Goal: Information Seeking & Learning: Learn about a topic

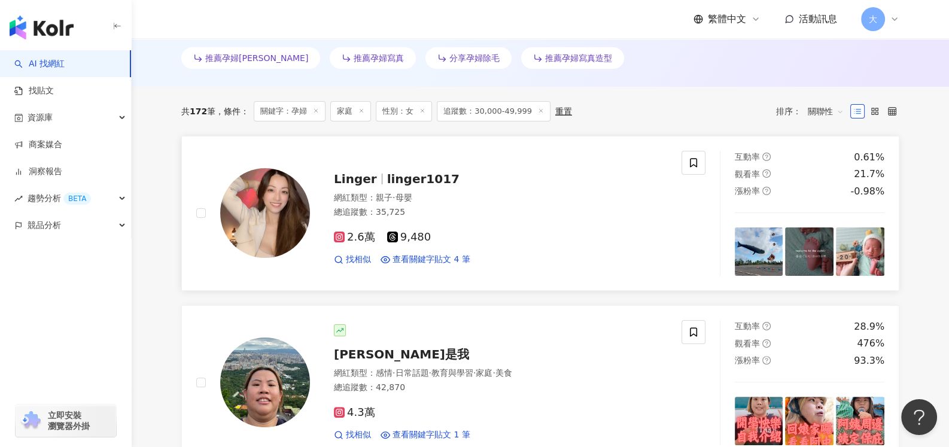
scroll to position [29, 0]
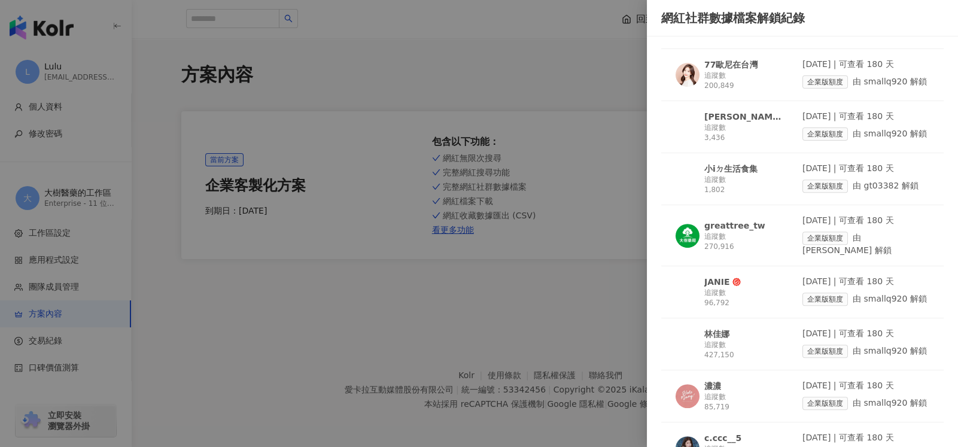
scroll to position [718, 0]
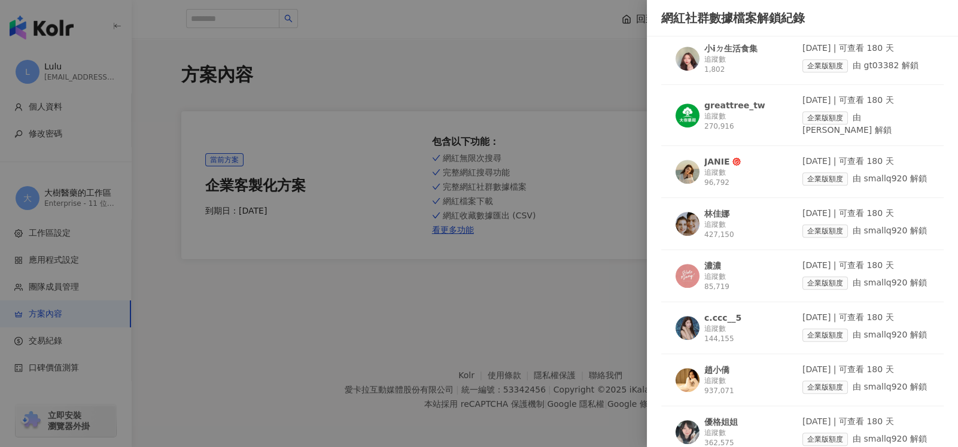
click at [727, 100] on div "greattree_tw" at bounding box center [734, 105] width 61 height 12
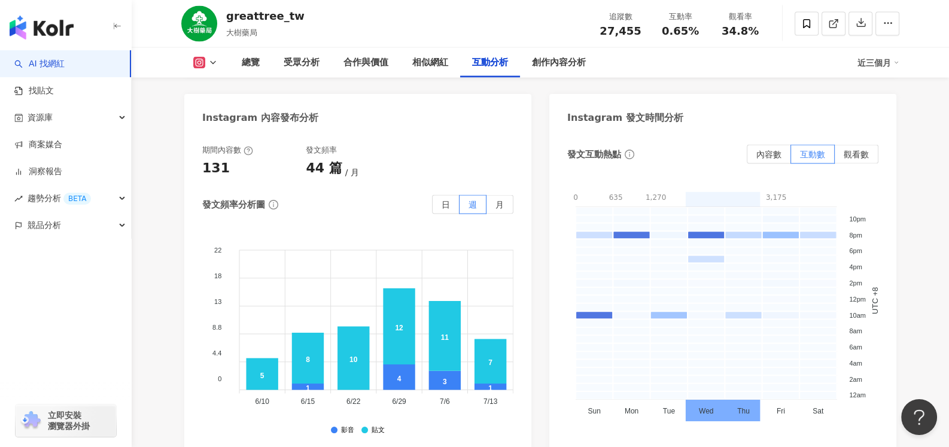
scroll to position [3052, 0]
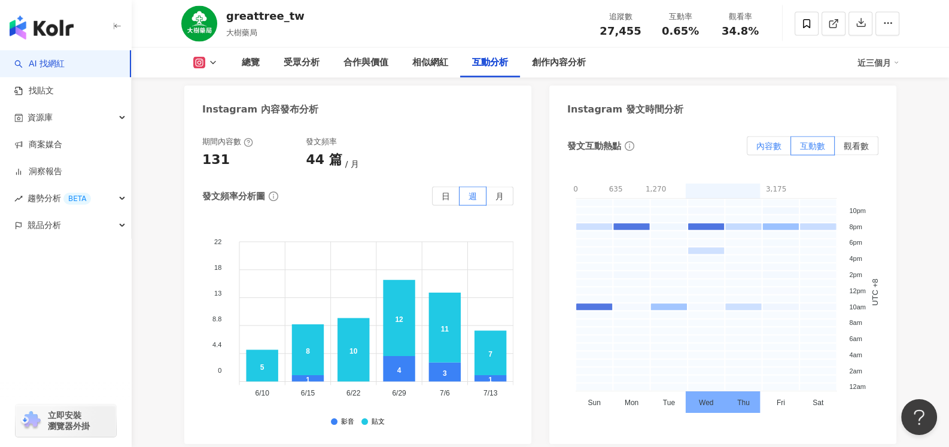
click at [773, 153] on label "內容數" at bounding box center [769, 145] width 44 height 19
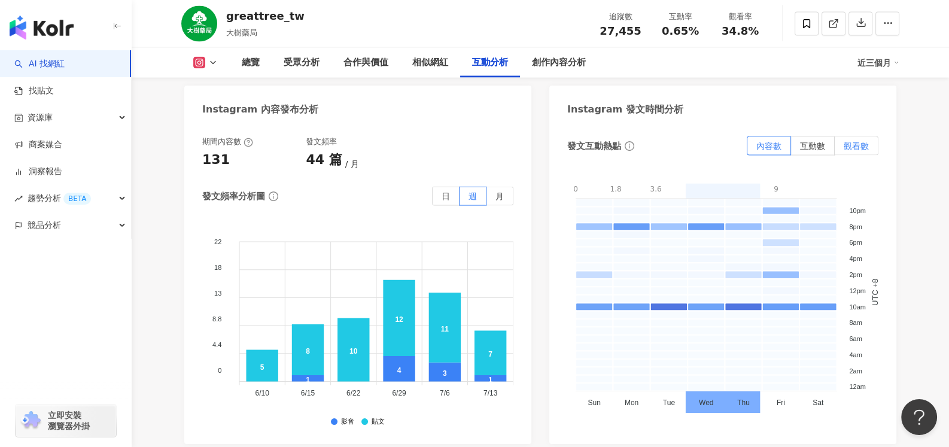
click at [851, 146] on span "觀看數" at bounding box center [856, 146] width 25 height 10
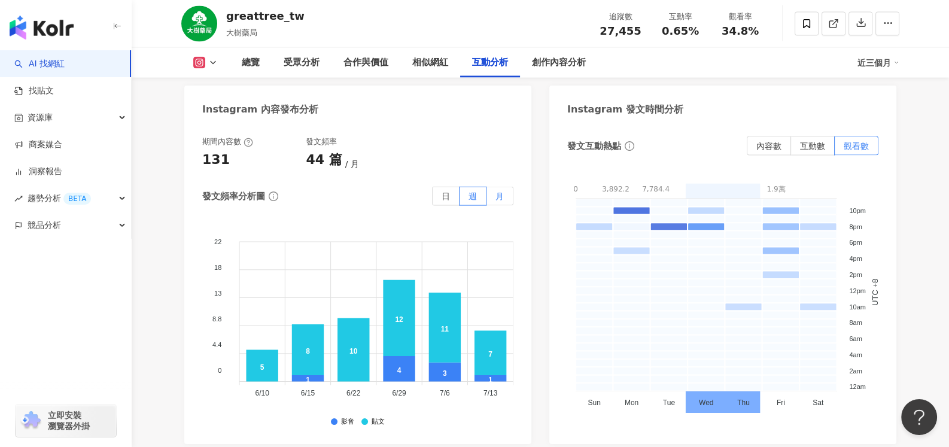
click at [494, 199] on label "月" at bounding box center [499, 196] width 27 height 19
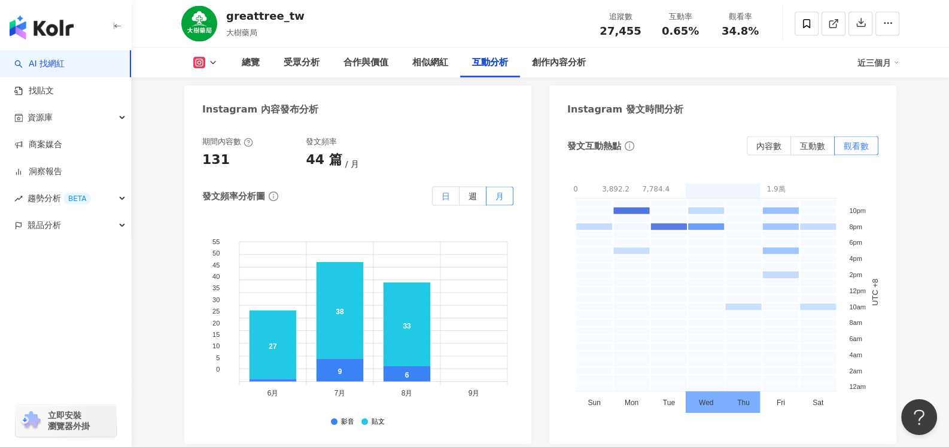
click at [454, 204] on label "日" at bounding box center [446, 196] width 28 height 19
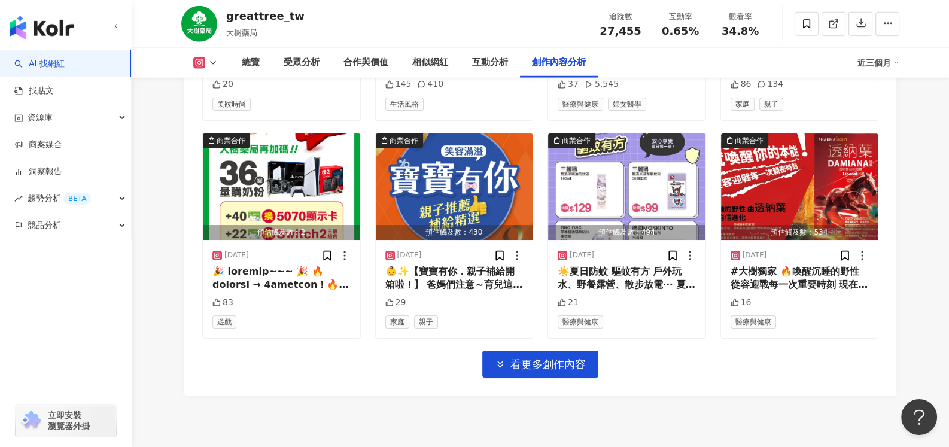
scroll to position [4188, 0]
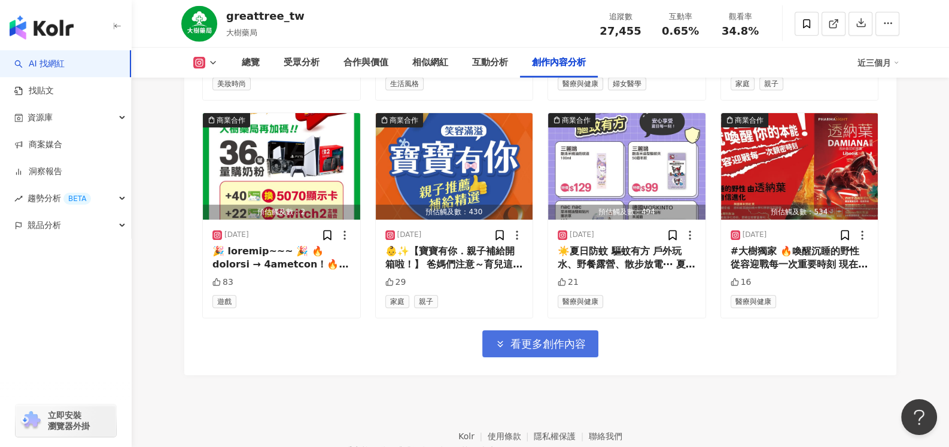
click at [530, 348] on span "看更多創作內容" at bounding box center [547, 343] width 75 height 13
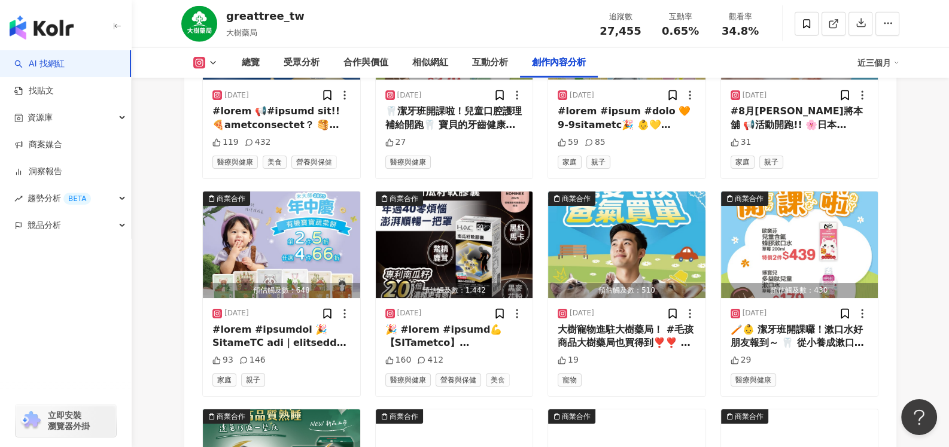
scroll to position [4547, 0]
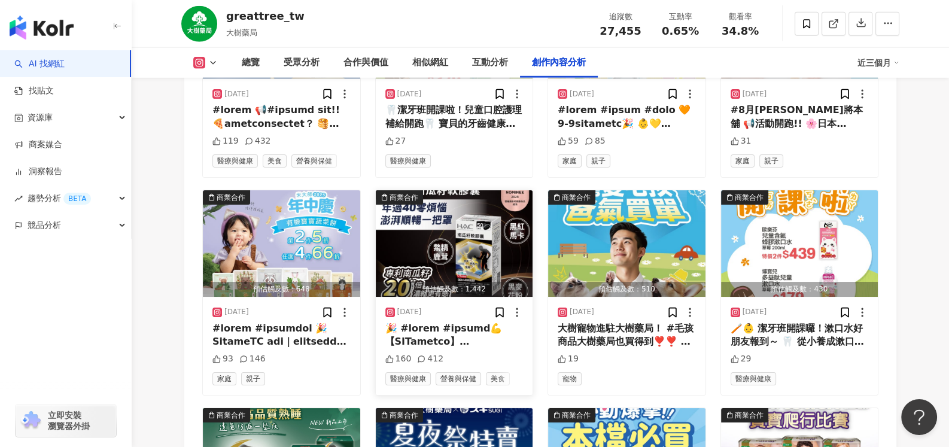
click at [516, 318] on icon at bounding box center [517, 312] width 12 height 12
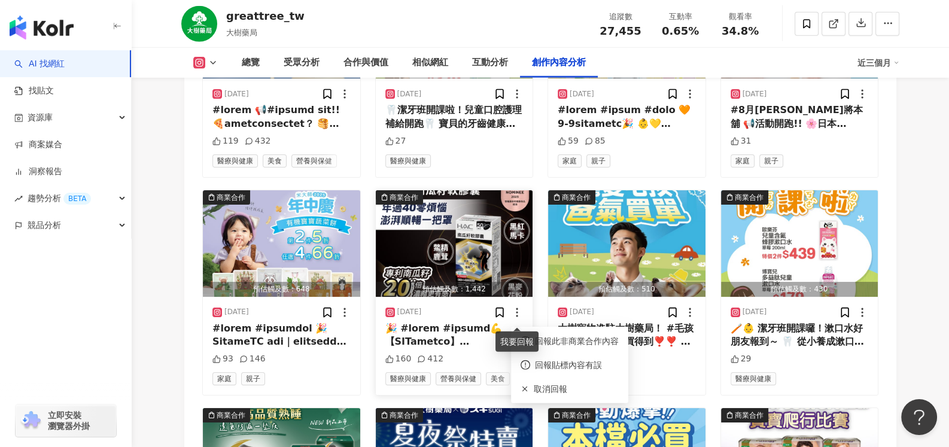
click at [516, 318] on icon at bounding box center [517, 312] width 12 height 12
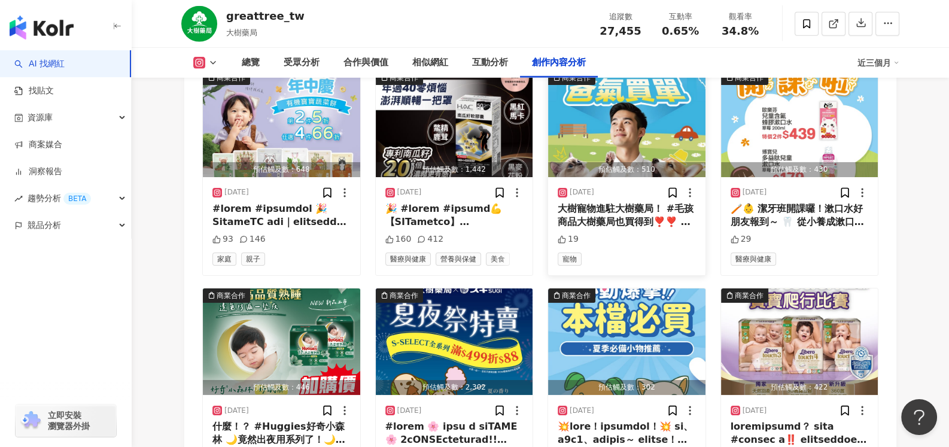
scroll to position [4846, 0]
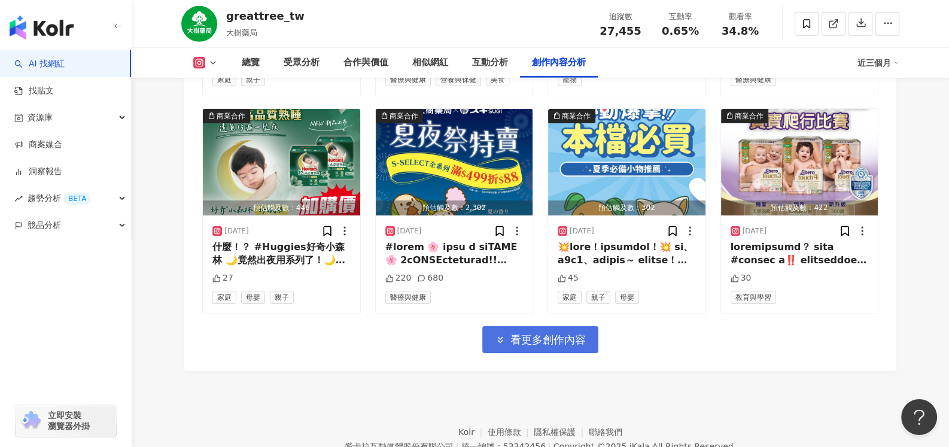
click at [555, 353] on button "看更多創作內容" at bounding box center [540, 339] width 116 height 27
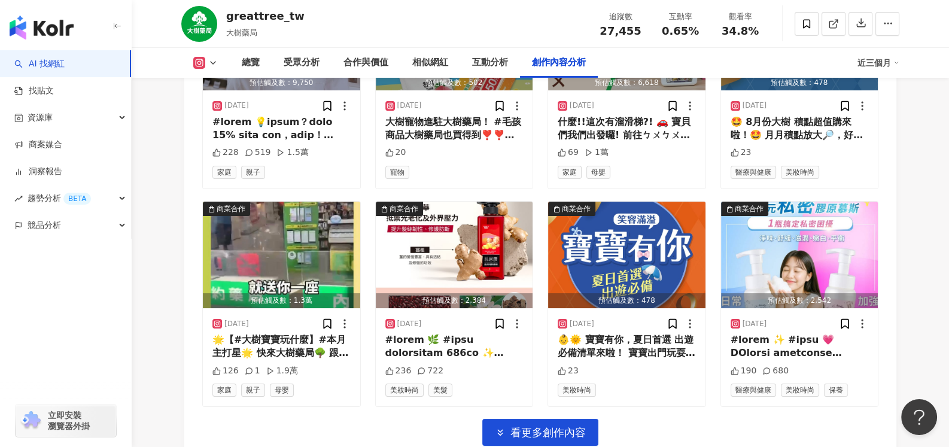
scroll to position [5562, 0]
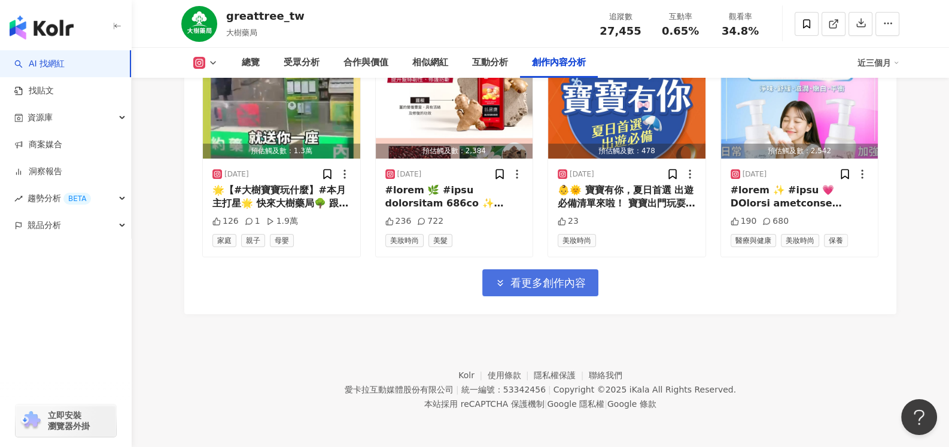
click at [571, 293] on button "看更多創作內容" at bounding box center [540, 282] width 116 height 27
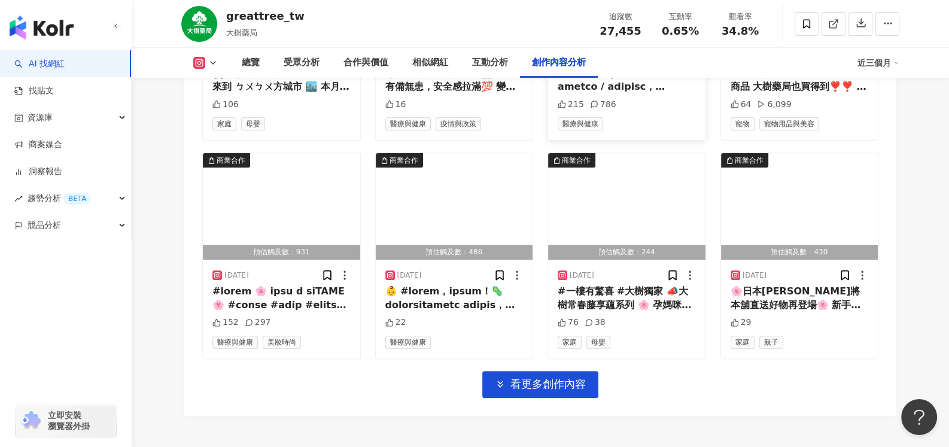
scroll to position [6214, 0]
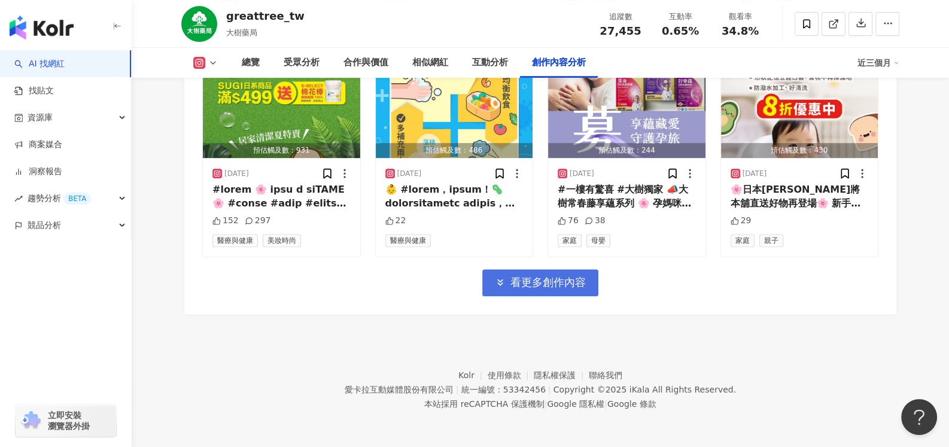
click at [565, 287] on span "看更多創作內容" at bounding box center [547, 282] width 75 height 13
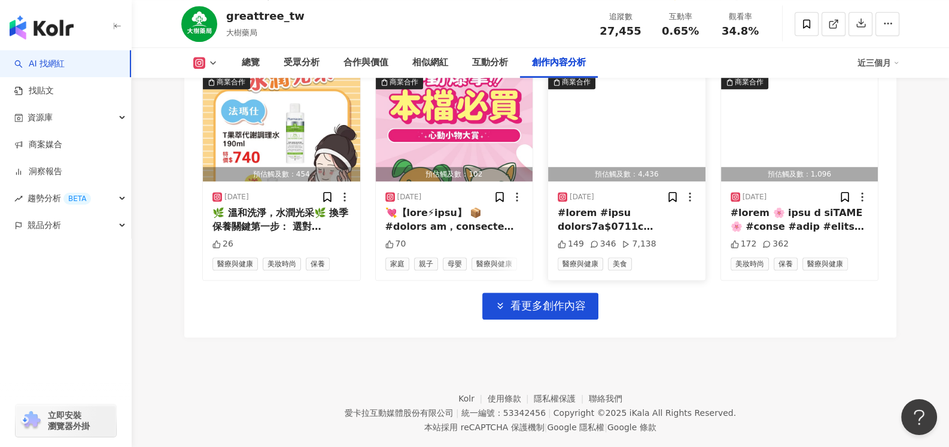
scroll to position [6867, 0]
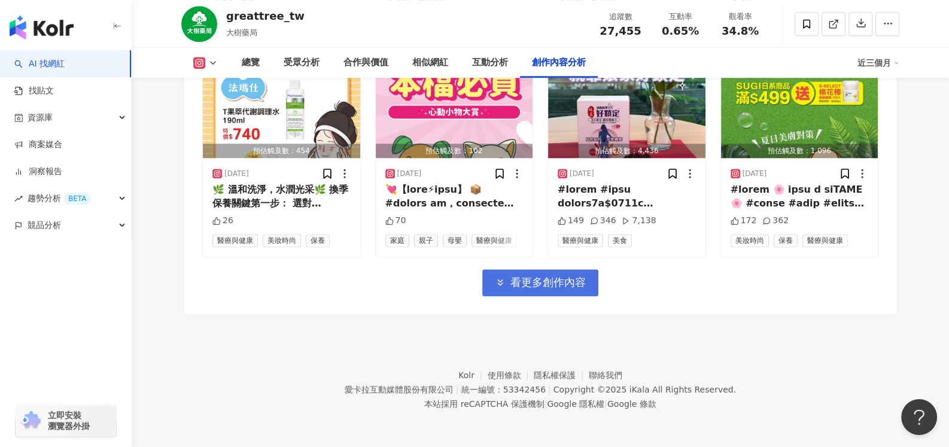
click at [569, 278] on span "看更多創作內容" at bounding box center [547, 282] width 75 height 13
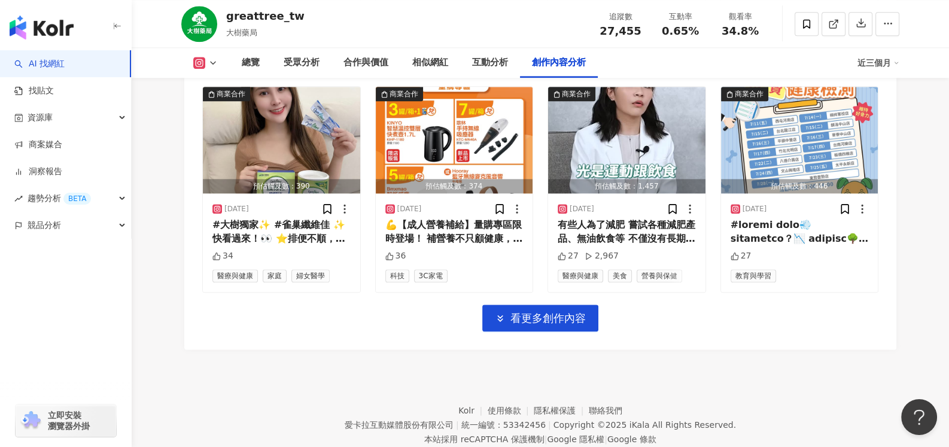
scroll to position [7520, 0]
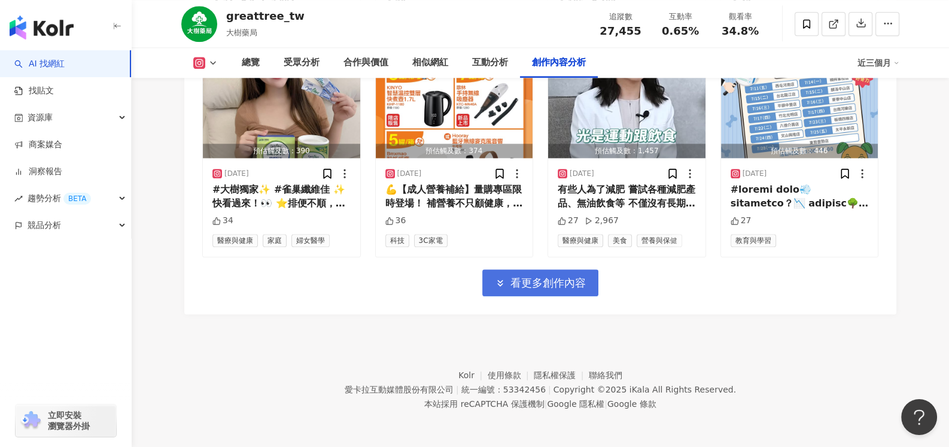
click at [551, 289] on button "看更多創作內容" at bounding box center [540, 282] width 116 height 27
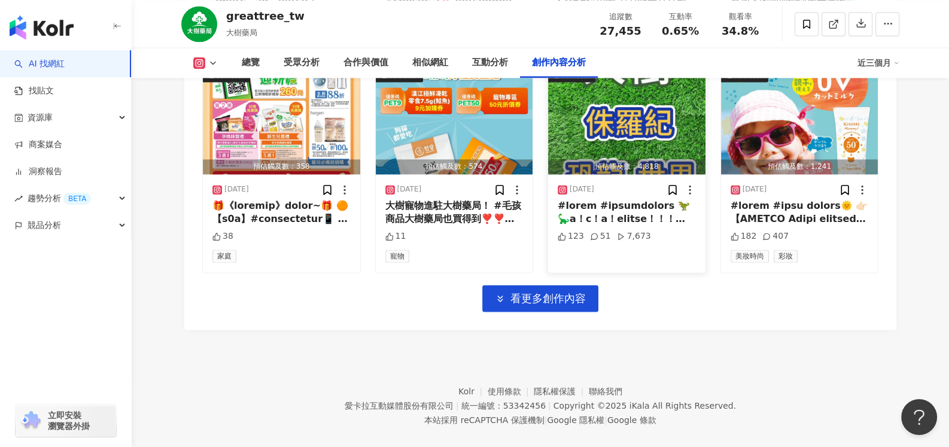
scroll to position [8173, 0]
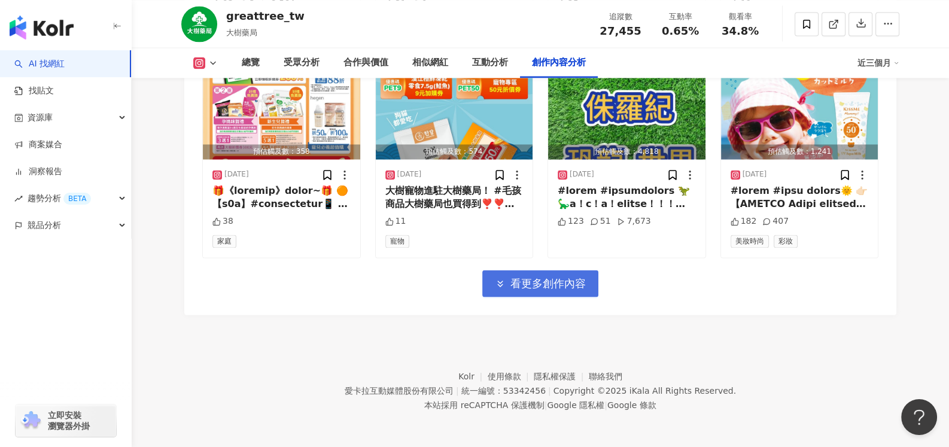
click at [568, 279] on span "看更多創作內容" at bounding box center [547, 283] width 75 height 13
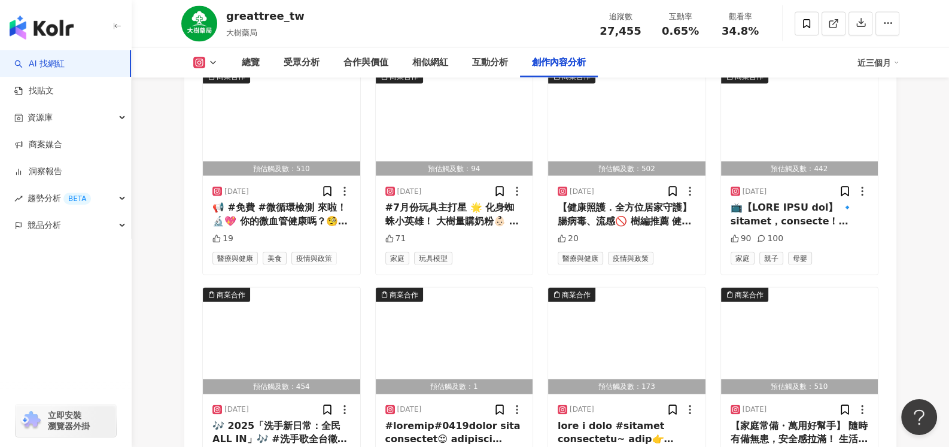
scroll to position [8825, 0]
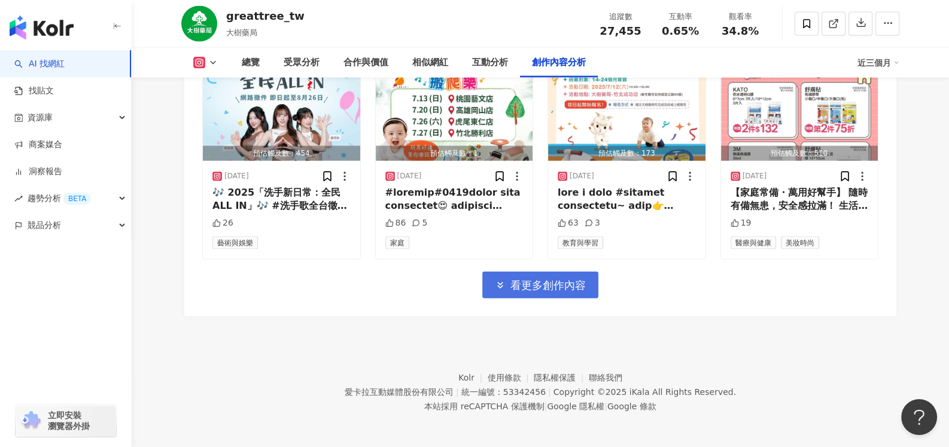
click at [544, 291] on button "看更多創作內容" at bounding box center [540, 285] width 116 height 27
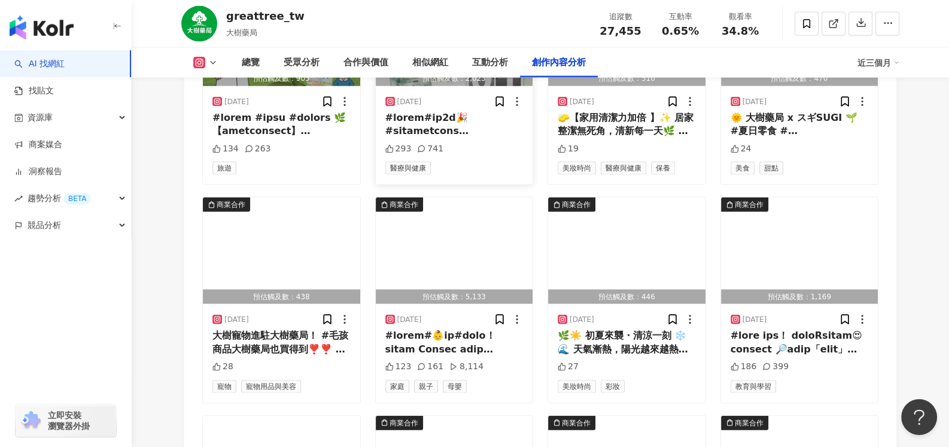
scroll to position [9124, 0]
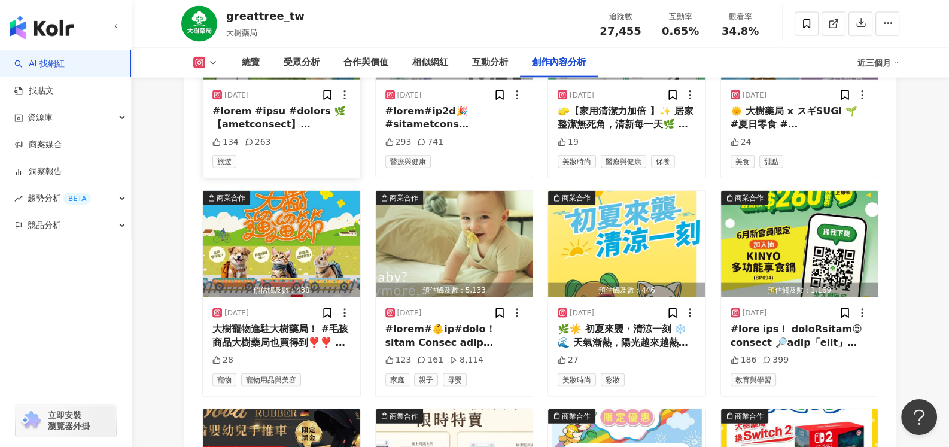
click at [331, 130] on div "[DATE] 134 263 旅遊" at bounding box center [281, 129] width 157 height 98
click at [246, 68] on div "總覽" at bounding box center [251, 63] width 18 height 14
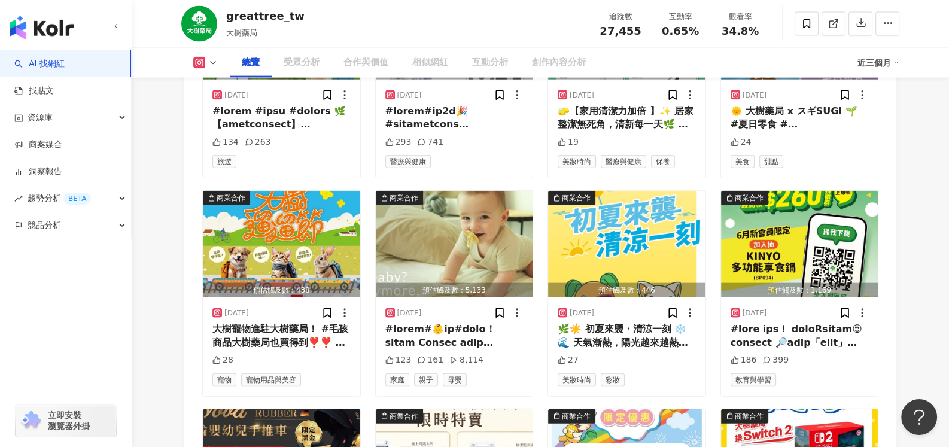
scroll to position [73, 0]
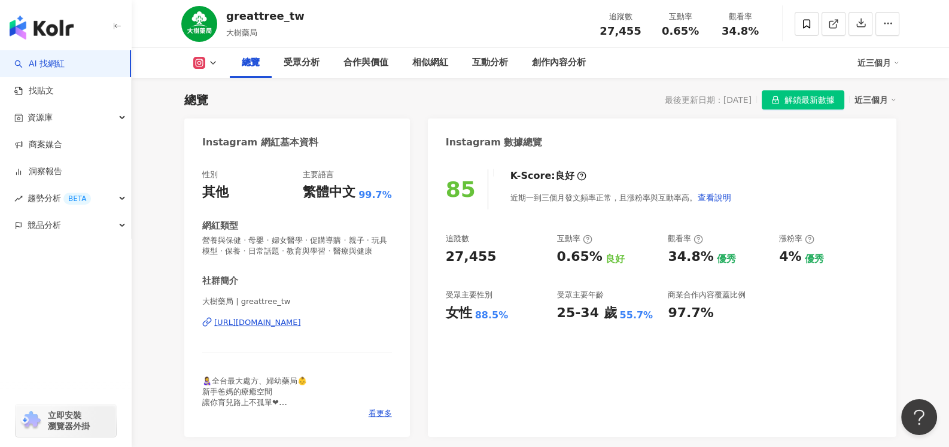
click at [604, 358] on div "85 K-Score : 良好 近期一到三個月發文頻率正常，且漲粉率與互動率高。 查看說明 追蹤數 27,455 互動率 0.65% 良好 觀看率 34.8%…" at bounding box center [662, 296] width 469 height 279
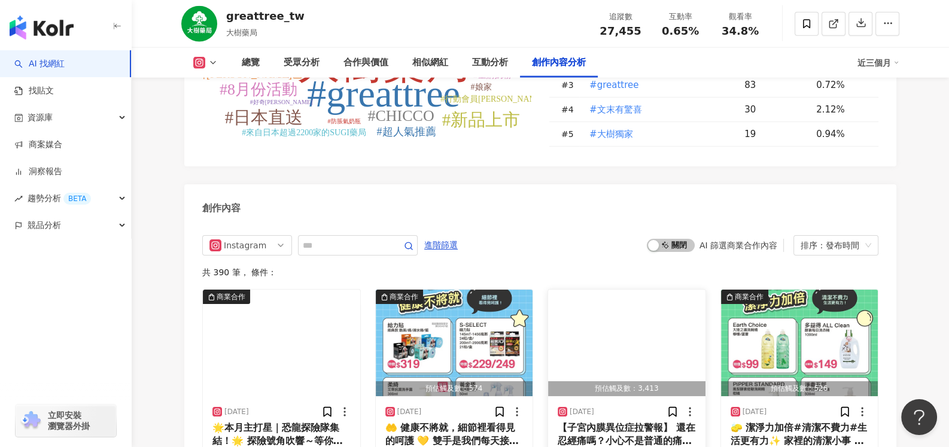
scroll to position [3663, 0]
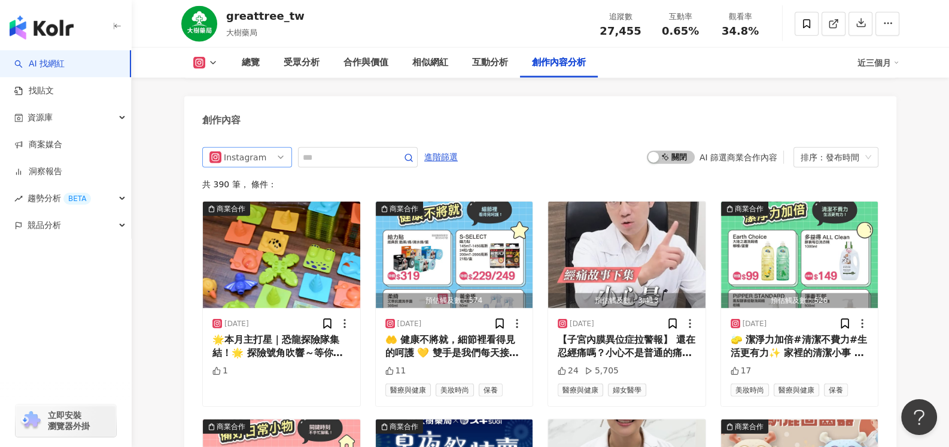
click at [285, 159] on div "Instagram" at bounding box center [247, 157] width 90 height 20
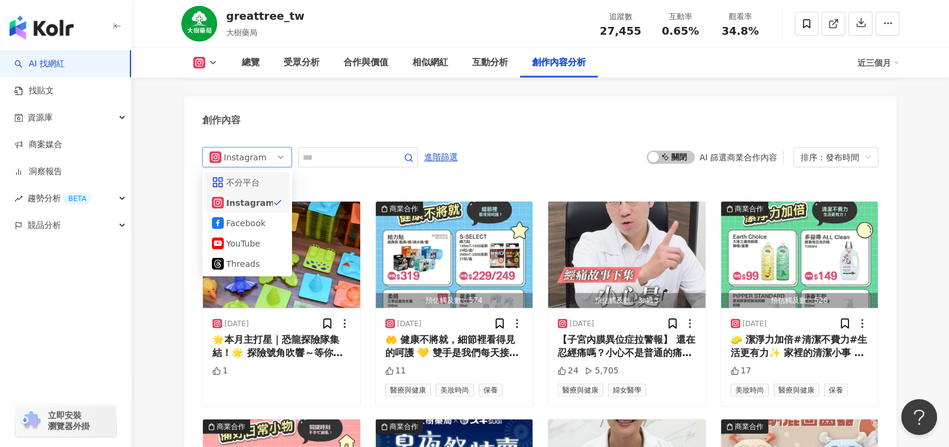
click at [257, 182] on div "不分平台" at bounding box center [247, 182] width 85 height 20
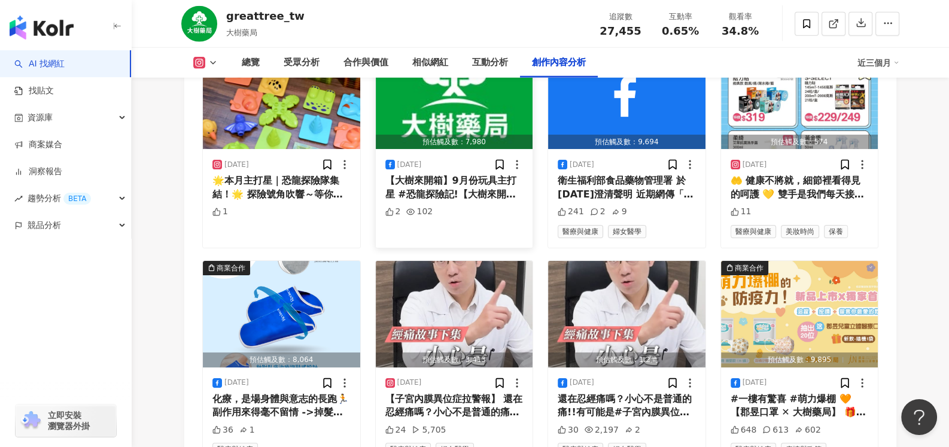
scroll to position [4168, 0]
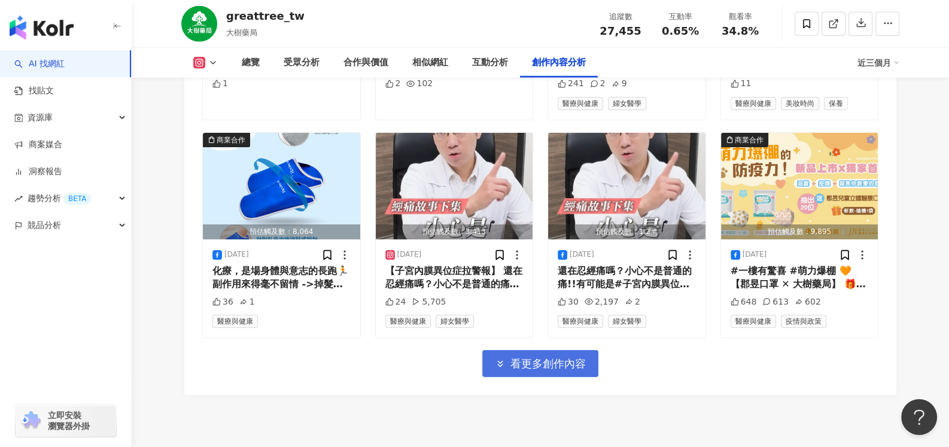
click at [540, 370] on span "看更多創作內容" at bounding box center [547, 363] width 75 height 13
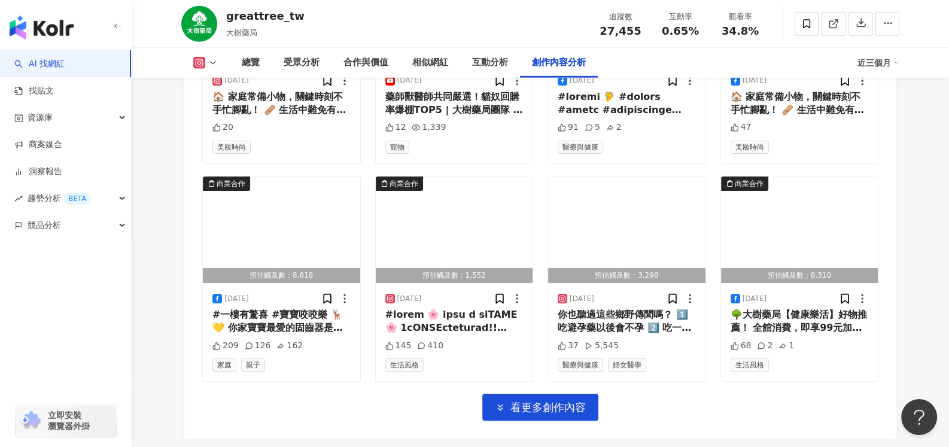
scroll to position [4826, 0]
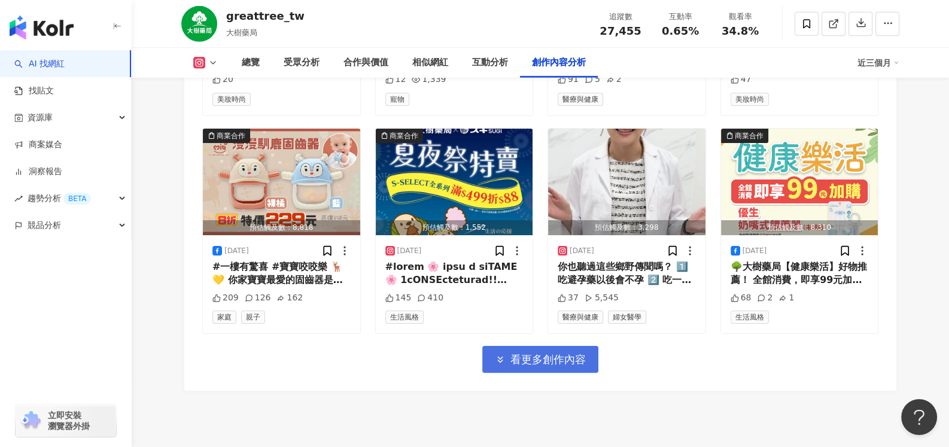
click at [565, 371] on button "看更多創作內容" at bounding box center [540, 359] width 116 height 27
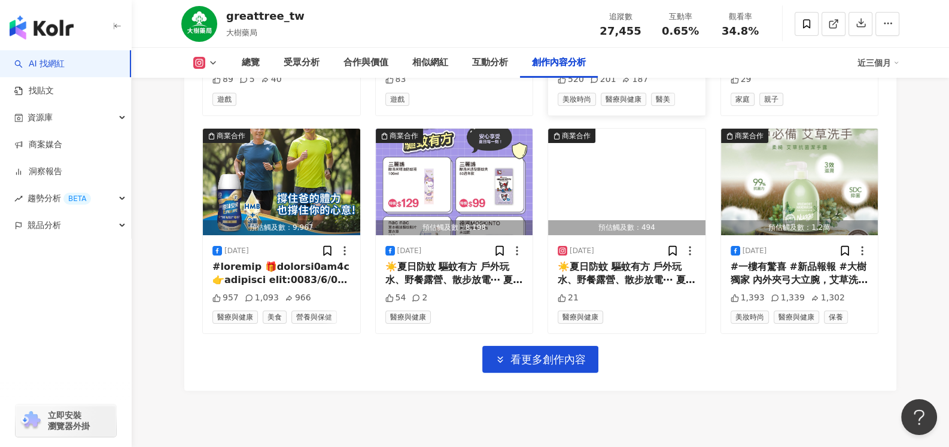
scroll to position [5484, 0]
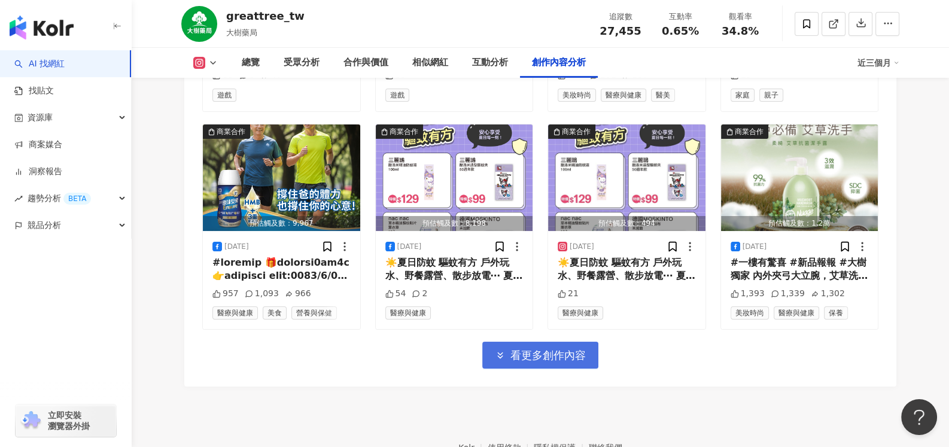
click at [547, 360] on span "看更多創作內容" at bounding box center [547, 355] width 75 height 13
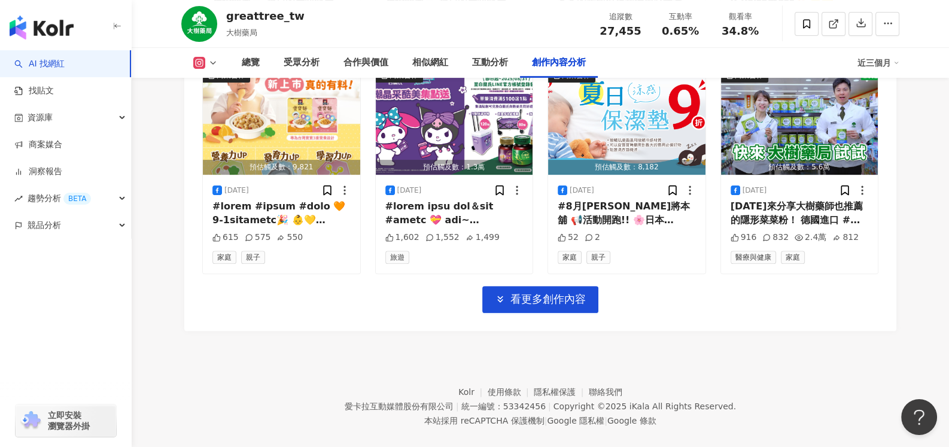
scroll to position [6202, 0]
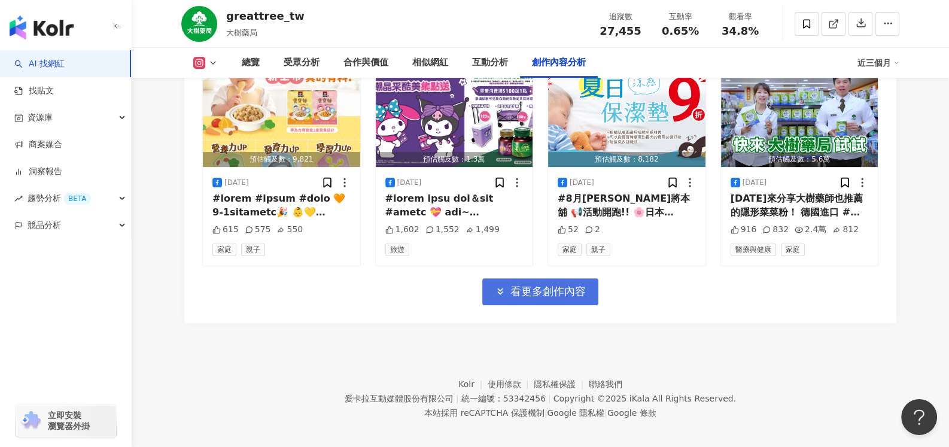
click at [564, 293] on span "看更多創作內容" at bounding box center [547, 291] width 75 height 13
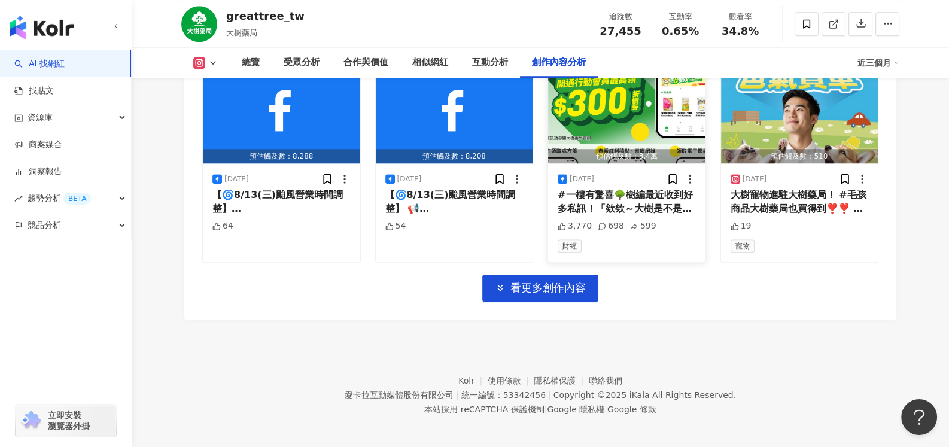
scroll to position [6861, 0]
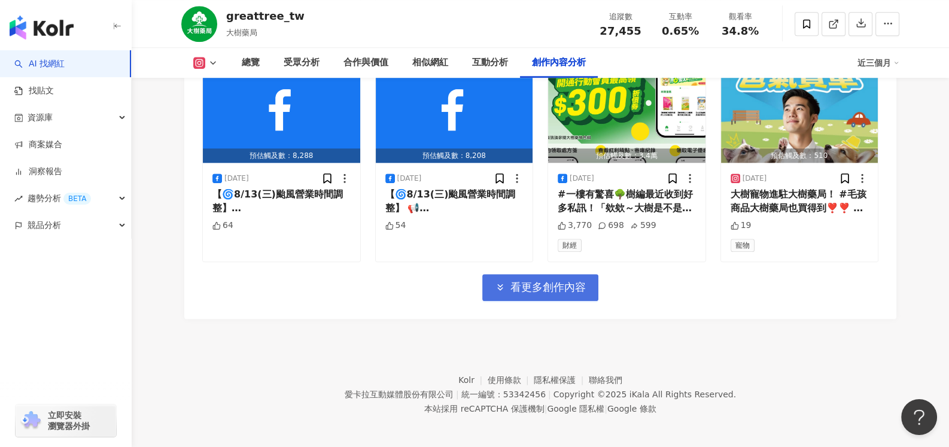
click at [568, 285] on span "看更多創作內容" at bounding box center [547, 287] width 75 height 13
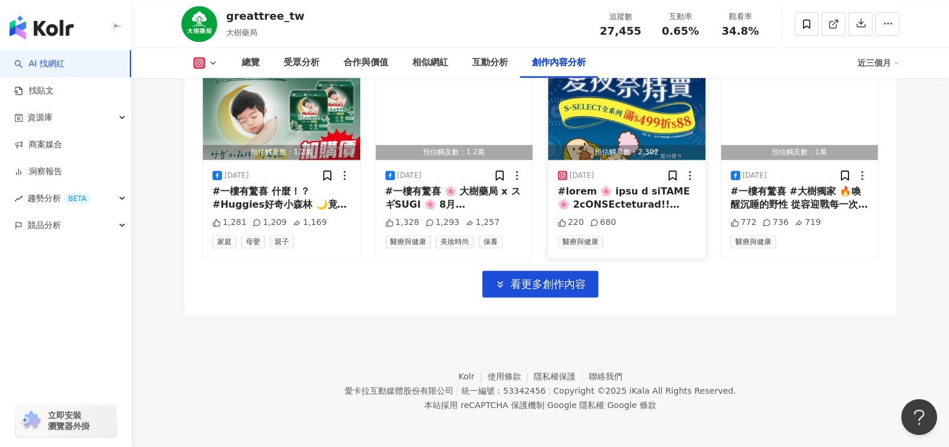
scroll to position [7537, 0]
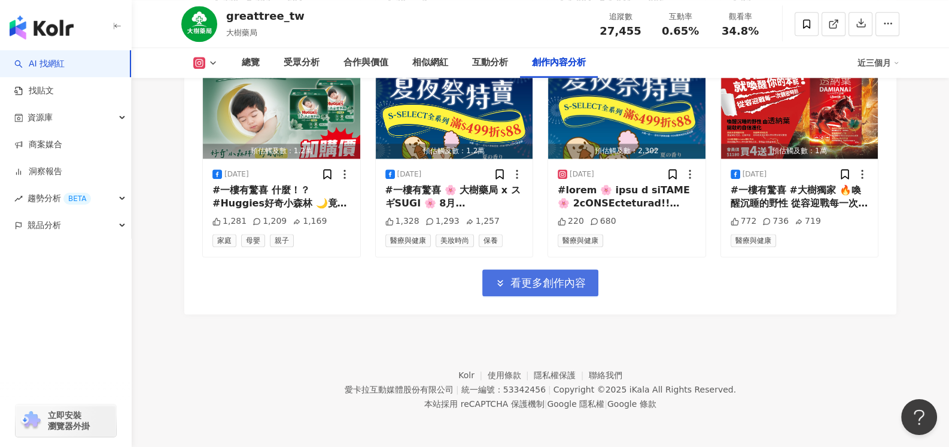
click at [563, 276] on span "看更多創作內容" at bounding box center [547, 282] width 75 height 13
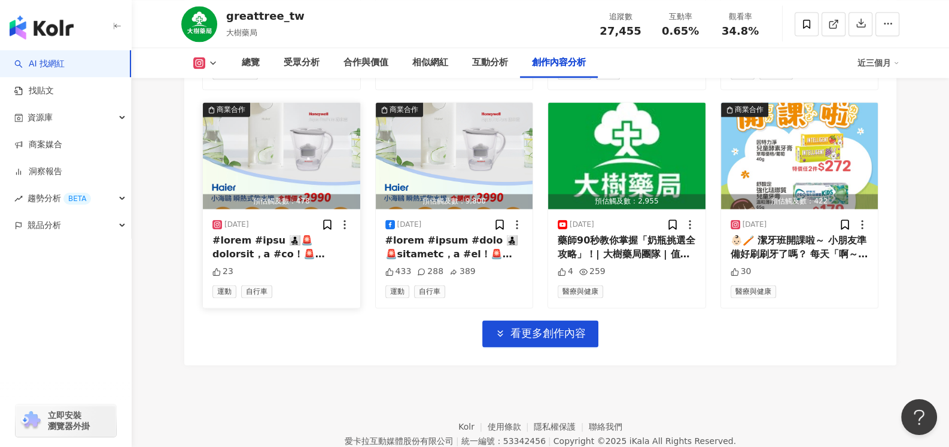
scroll to position [8191, 0]
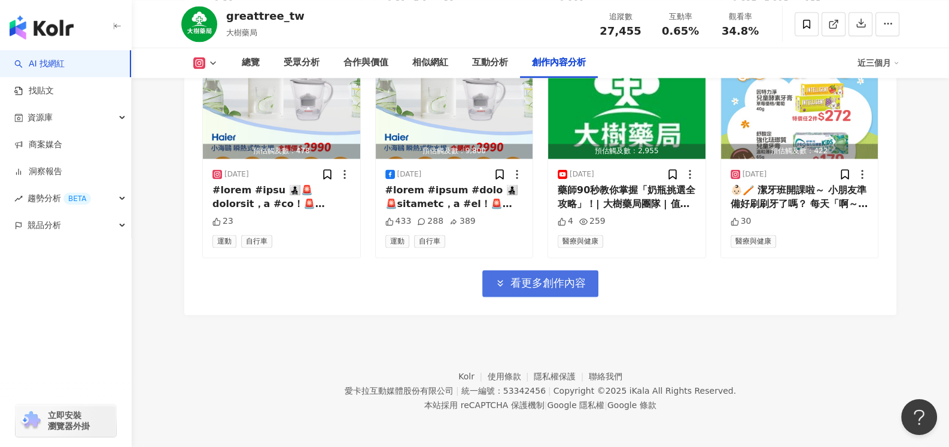
click at [497, 278] on icon "button" at bounding box center [500, 283] width 11 height 11
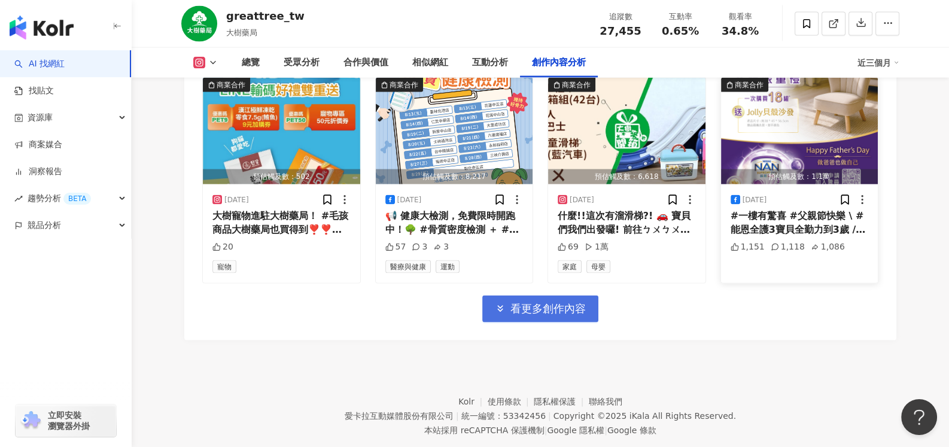
scroll to position [8843, 0]
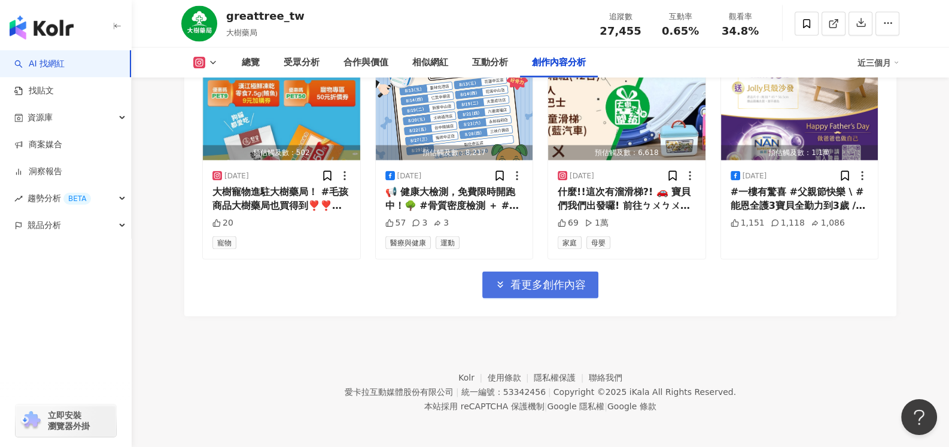
click at [550, 279] on span "看更多創作內容" at bounding box center [547, 284] width 75 height 13
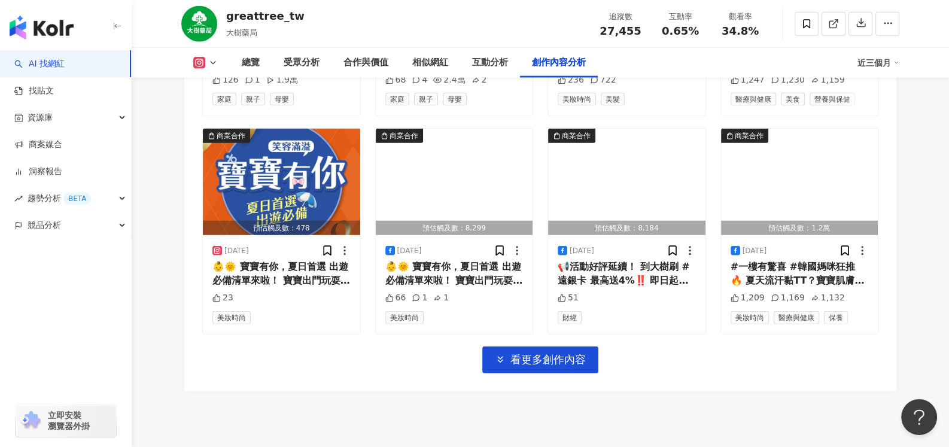
scroll to position [9496, 0]
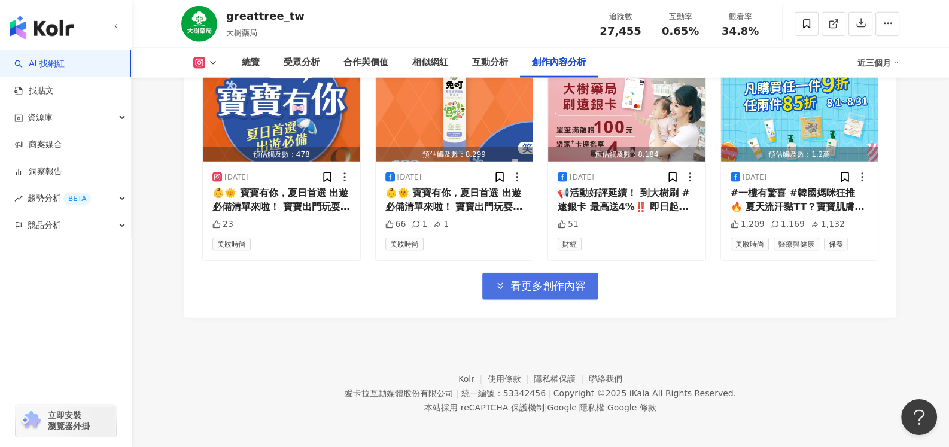
click at [579, 274] on button "看更多創作內容" at bounding box center [540, 286] width 116 height 27
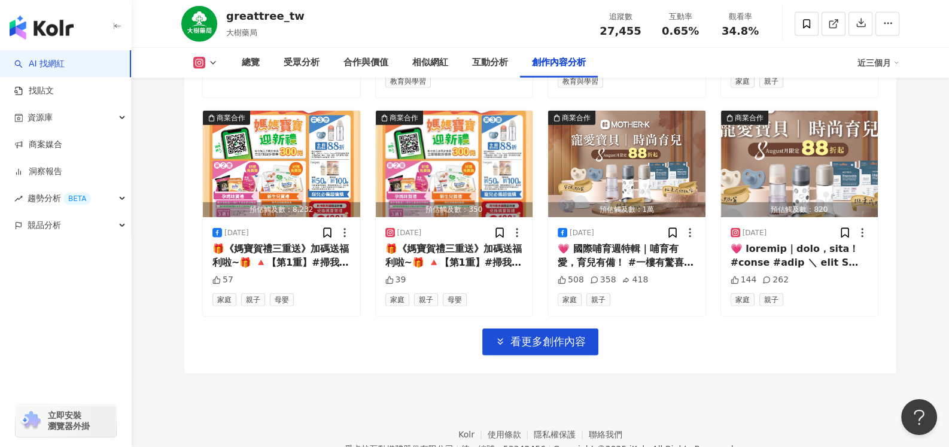
scroll to position [10149, 0]
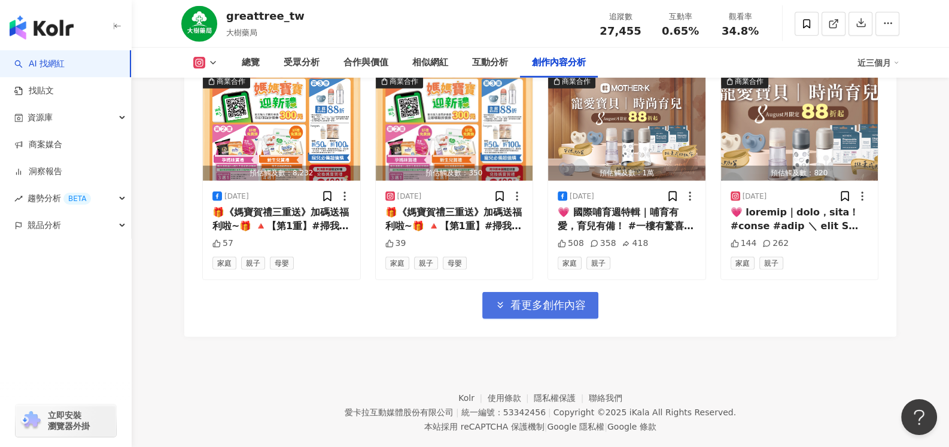
click at [536, 299] on span "看更多創作內容" at bounding box center [547, 305] width 75 height 13
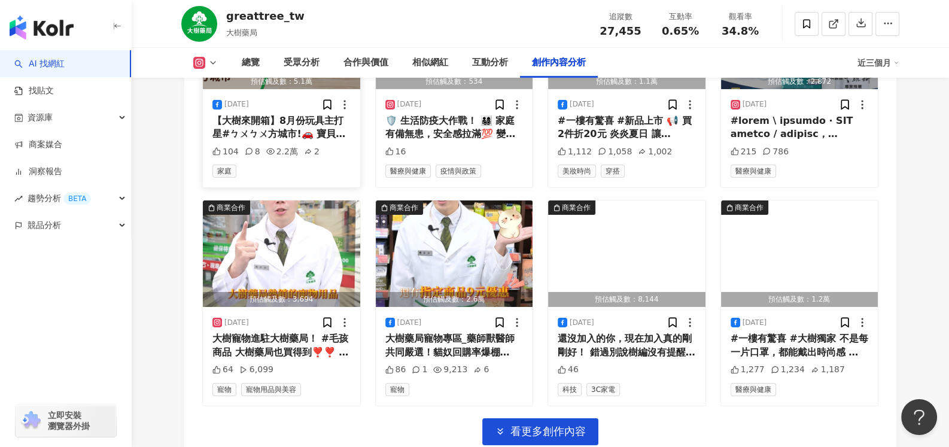
scroll to position [10747, 0]
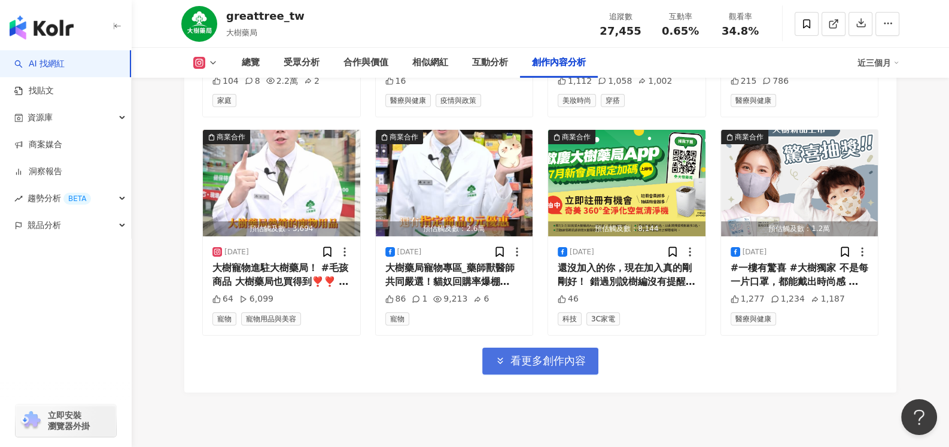
click at [556, 354] on span "看更多創作內容" at bounding box center [547, 360] width 75 height 13
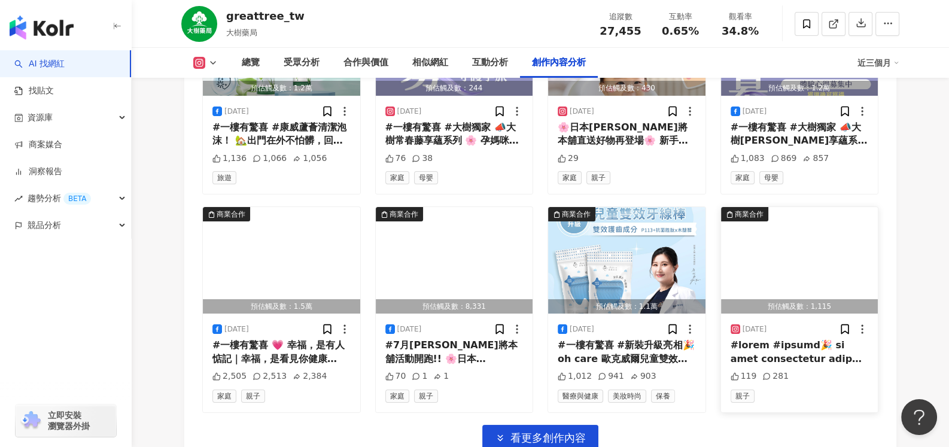
scroll to position [11345, 0]
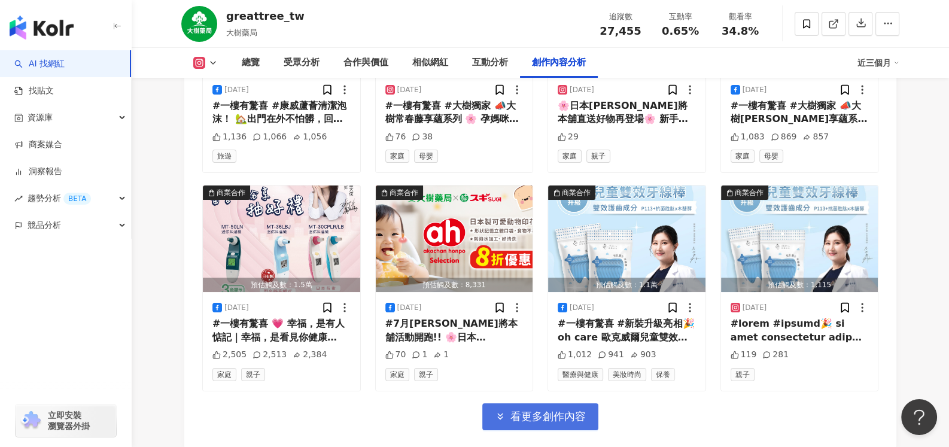
click at [545, 410] on span "看更多創作內容" at bounding box center [547, 416] width 75 height 13
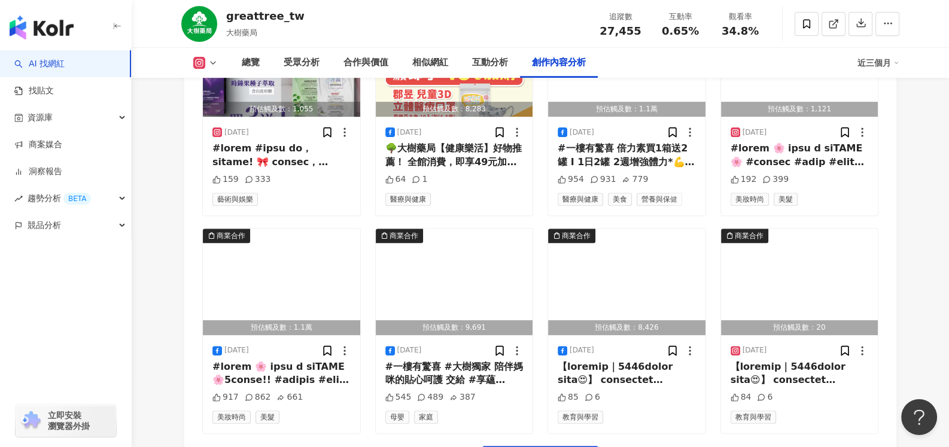
scroll to position [12003, 0]
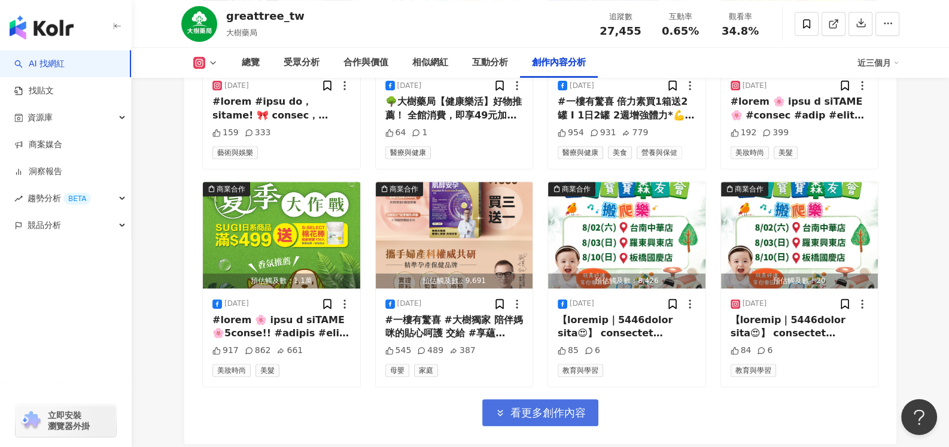
click at [553, 406] on span "看更多創作內容" at bounding box center [547, 412] width 75 height 13
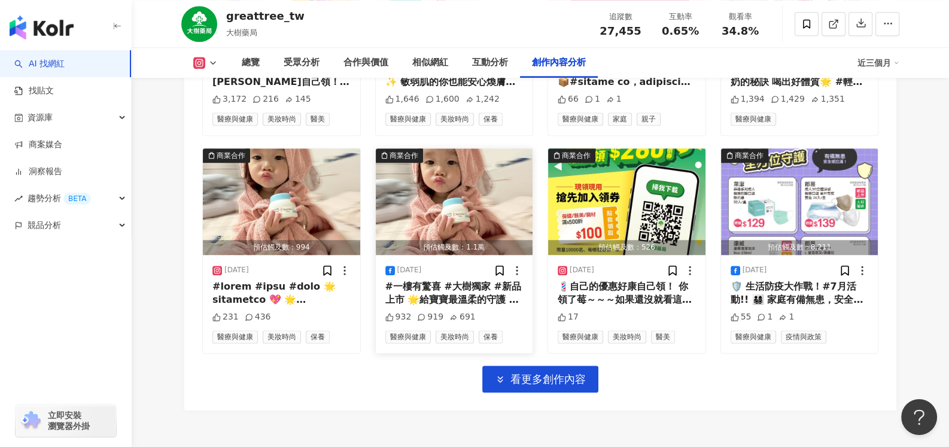
scroll to position [12769, 0]
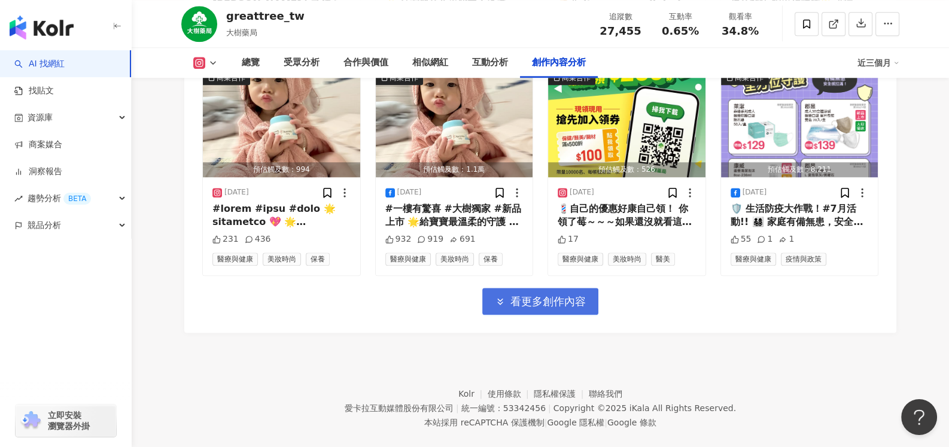
click at [573, 295] on span "看更多創作內容" at bounding box center [547, 301] width 75 height 13
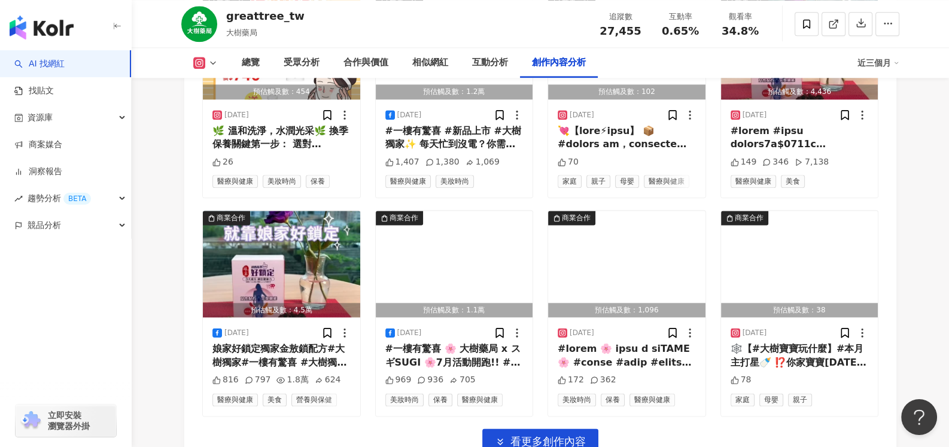
scroll to position [13421, 0]
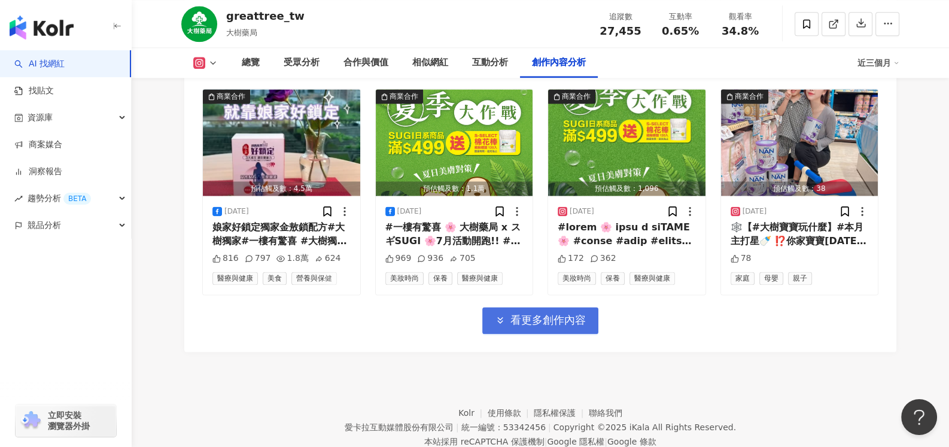
click at [556, 314] on span "看更多創作內容" at bounding box center [547, 320] width 75 height 13
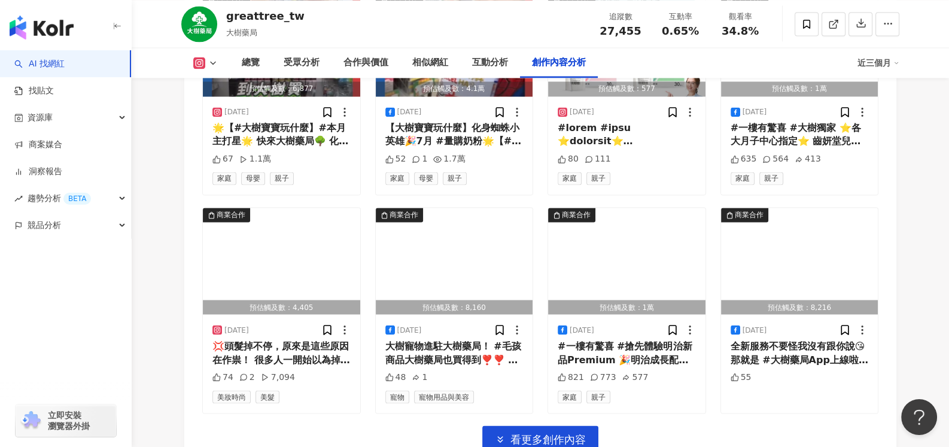
scroll to position [13960, 0]
